Goal: Information Seeking & Learning: Learn about a topic

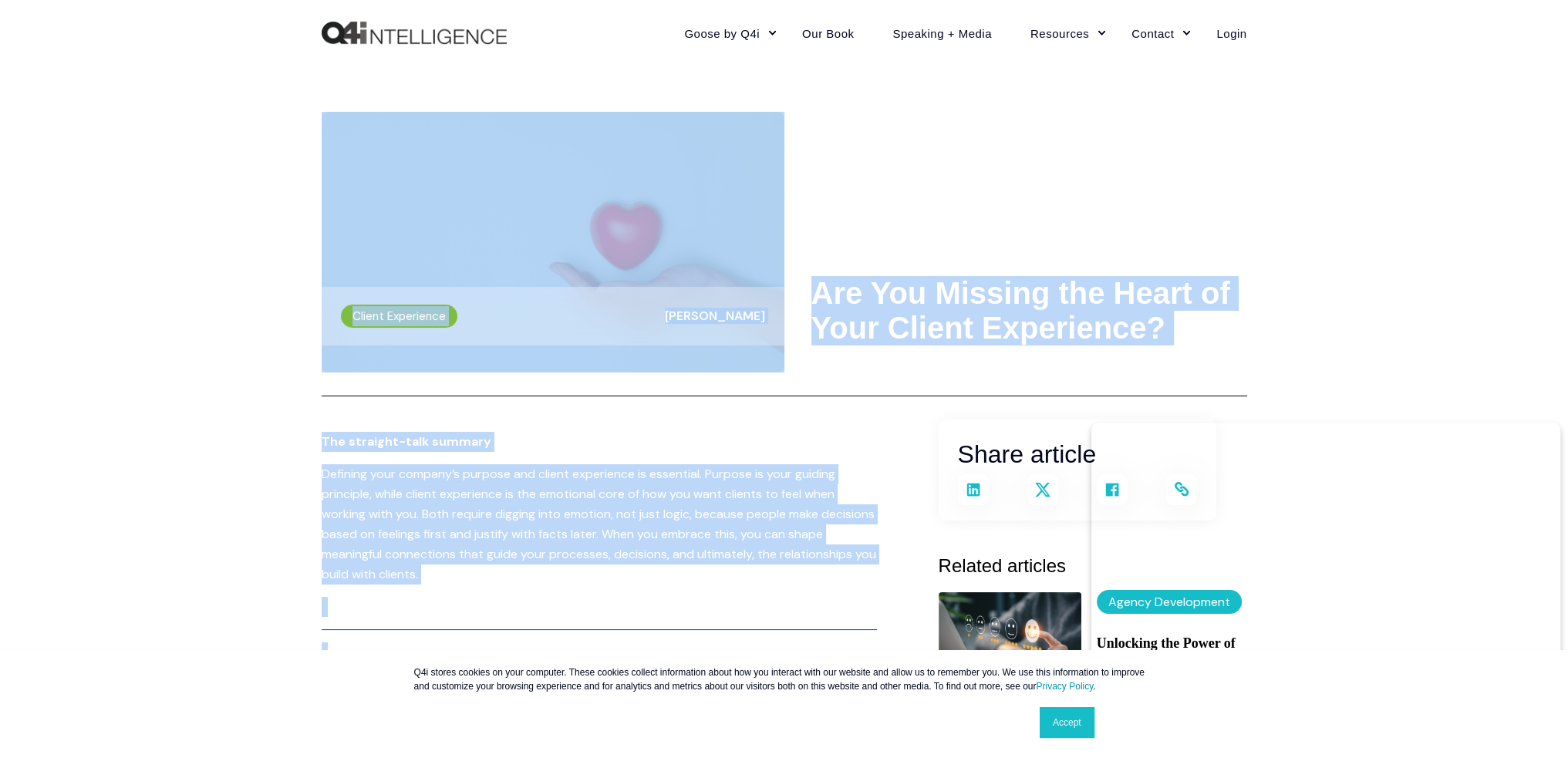
drag, startPoint x: 621, startPoint y: 419, endPoint x: 340, endPoint y: 305, distance: 303.2
copy div "Loremi Dolorsitam Conse Adipisc Eli Sed Doeiusm tem Incid ut Labo Etdolo Magnaa…"
